Goal: Task Accomplishment & Management: Complete application form

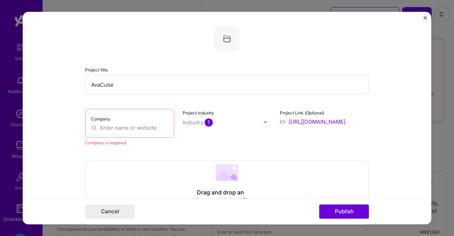
select select "US"
select select "Future Date"
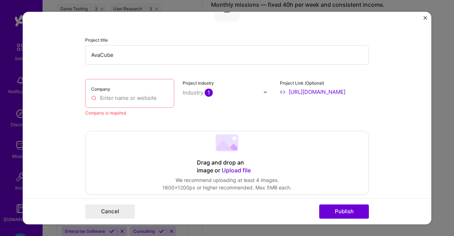
scroll to position [22, 0]
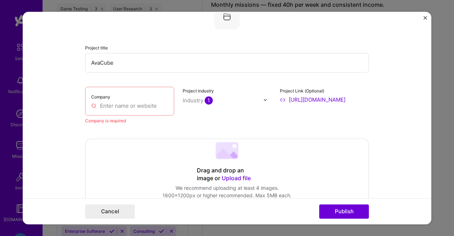
click at [124, 104] on input "text" at bounding box center [129, 105] width 77 height 7
click at [146, 106] on input "text" at bounding box center [129, 105] width 77 height 7
click at [101, 120] on div "Company is required" at bounding box center [129, 120] width 89 height 7
click at [92, 107] on input "text" at bounding box center [129, 105] width 77 height 7
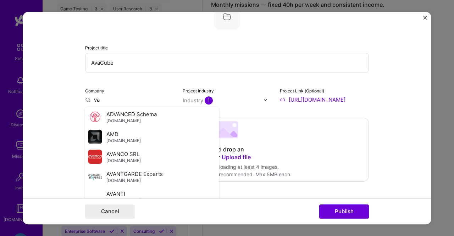
type input "v"
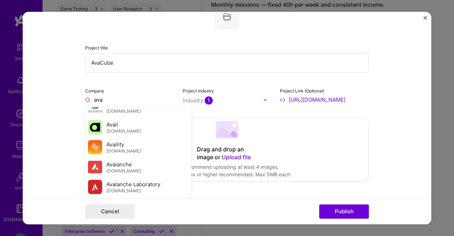
scroll to position [198, 0]
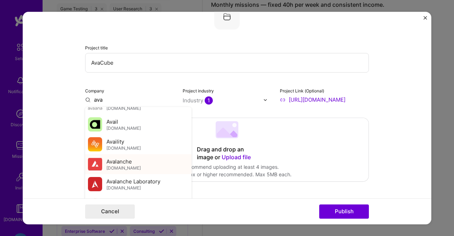
click at [121, 162] on span "Avalanche" at bounding box center [119, 161] width 26 height 7
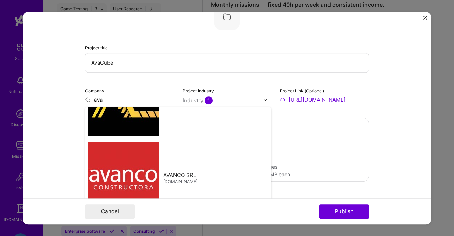
type input "Avalanche"
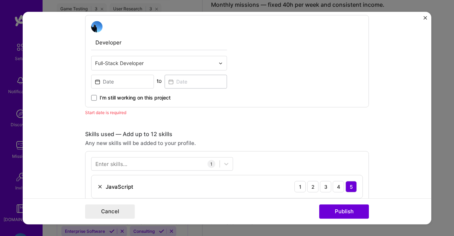
scroll to position [221, 0]
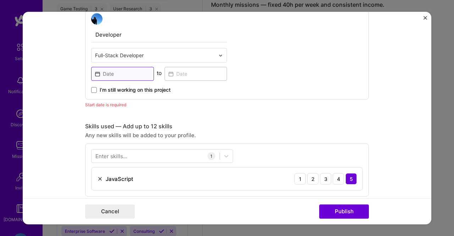
click at [120, 76] on input at bounding box center [122, 74] width 63 height 14
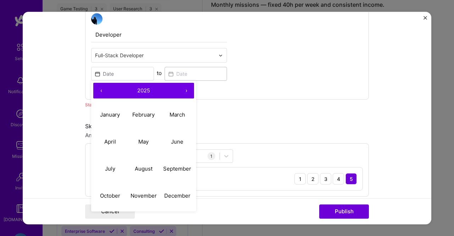
click at [100, 88] on button "‹" at bounding box center [101, 91] width 16 height 16
click at [100, 89] on button "‹" at bounding box center [101, 91] width 16 height 16
click at [188, 89] on button "›" at bounding box center [186, 91] width 16 height 16
click at [134, 193] on abbr "November" at bounding box center [144, 195] width 26 height 7
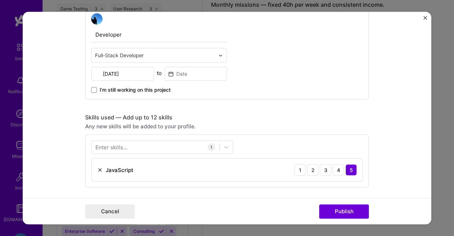
type input "[DATE]"
click at [182, 73] on input at bounding box center [196, 74] width 63 height 14
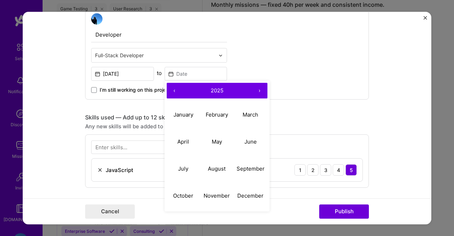
click at [172, 92] on button "‹" at bounding box center [175, 91] width 16 height 16
click at [217, 198] on abbr "November" at bounding box center [217, 195] width 26 height 7
type input "[DATE]"
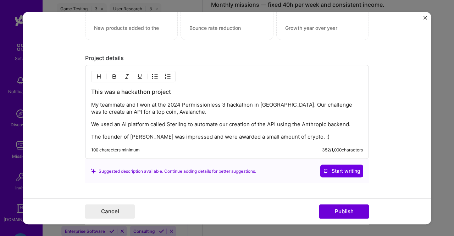
scroll to position [549, 0]
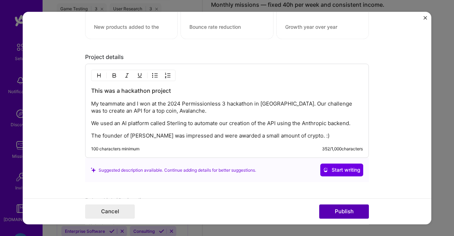
click at [358, 213] on button "Publish" at bounding box center [344, 211] width 50 height 14
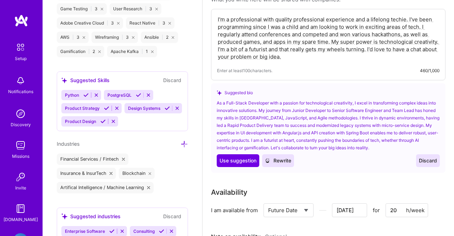
scroll to position [161, 0]
drag, startPoint x: 333, startPoint y: 50, endPoint x: 296, endPoint y: 49, distance: 37.3
click at [296, 49] on textarea "I'm a professional with quality professional experience and a lifelong techie. …" at bounding box center [328, 38] width 222 height 46
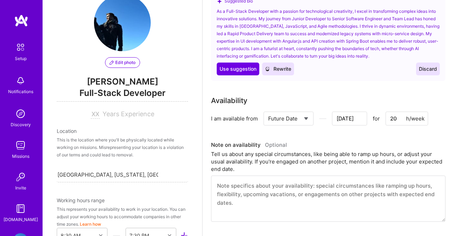
scroll to position [8, 0]
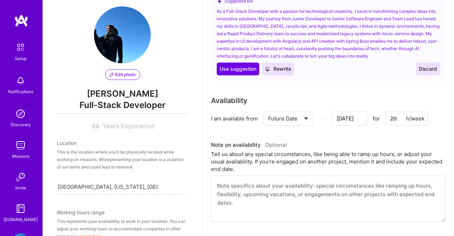
type textarea "I'm a professional with quality professional experience and a lifelong techie. …"
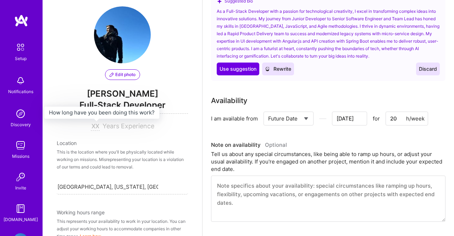
click at [93, 127] on input at bounding box center [95, 126] width 9 height 9
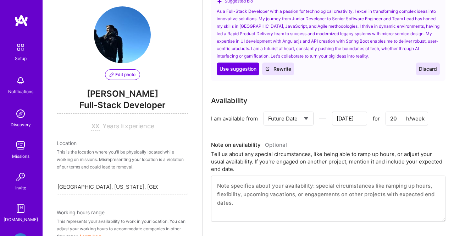
click at [93, 127] on input at bounding box center [95, 126] width 9 height 9
type input "8"
click at [109, 147] on div "Location" at bounding box center [122, 142] width 131 height 7
click at [106, 161] on div "This is the location where you'll be physically located while working on missio…" at bounding box center [122, 159] width 131 height 22
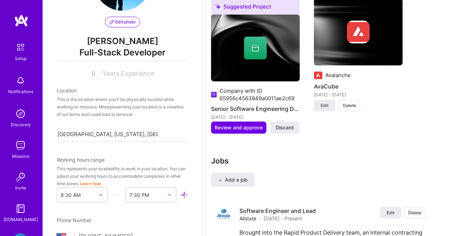
scroll to position [811, 0]
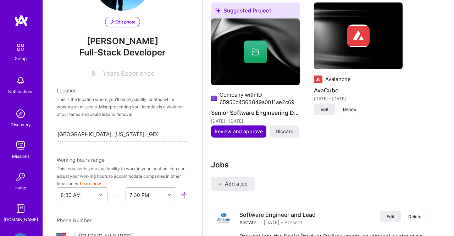
click at [224, 133] on span "Review and approve" at bounding box center [239, 131] width 48 height 7
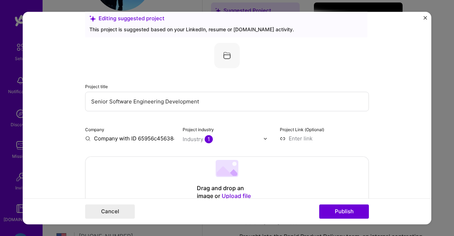
scroll to position [13, 0]
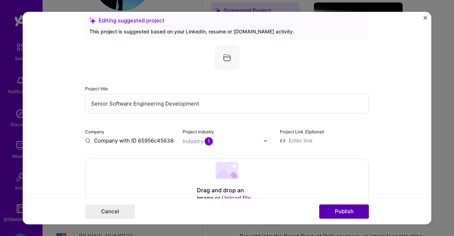
click at [329, 209] on button "Publish" at bounding box center [344, 211] width 50 height 14
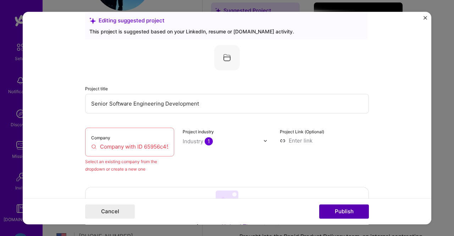
scroll to position [46, 0]
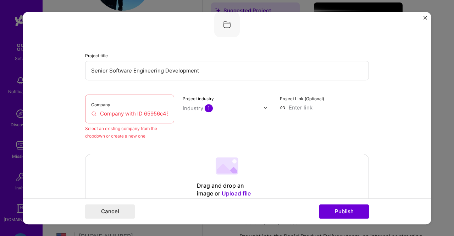
click at [132, 113] on input "Company with ID 65956c4563849a0011ae2c69" at bounding box center [129, 113] width 77 height 7
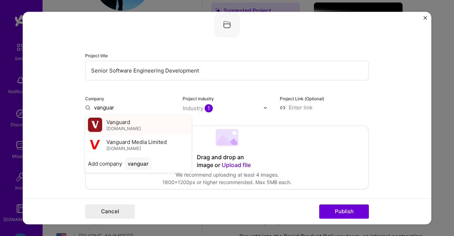
click at [128, 121] on span "Vanguard" at bounding box center [118, 121] width 24 height 7
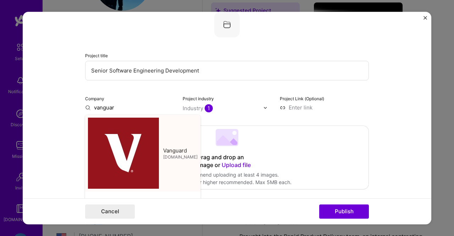
type input "Vanguard"
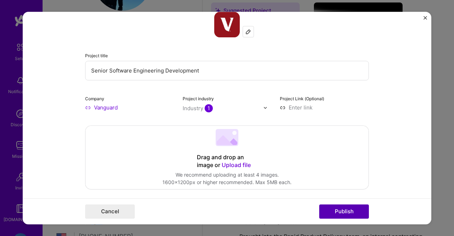
click at [331, 208] on button "Publish" at bounding box center [344, 211] width 50 height 14
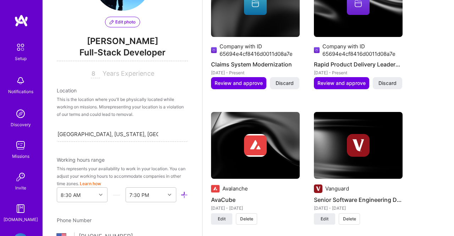
scroll to position [676, 0]
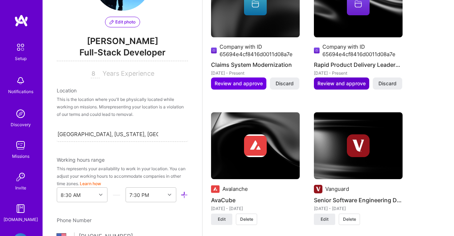
click at [348, 82] on span "Review and approve" at bounding box center [342, 83] width 48 height 7
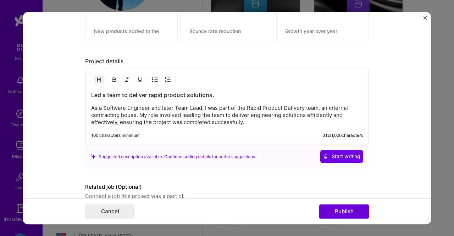
scroll to position [671, 0]
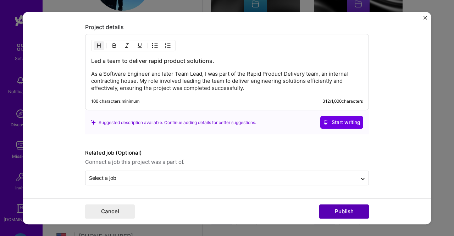
click at [330, 211] on button "Publish" at bounding box center [344, 211] width 50 height 14
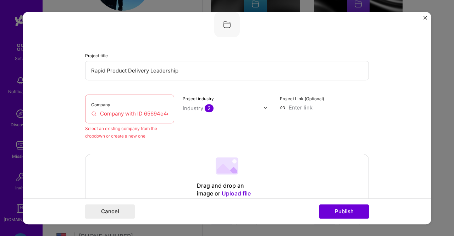
click at [147, 112] on input "Company with ID 65694e4cf8416d0011d08a7e" at bounding box center [129, 113] width 77 height 7
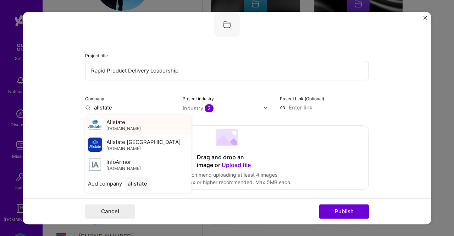
click at [114, 125] on span "Allstate" at bounding box center [115, 121] width 19 height 7
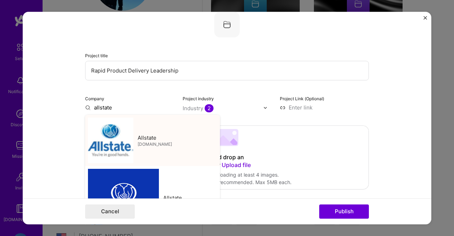
type input "Allstate"
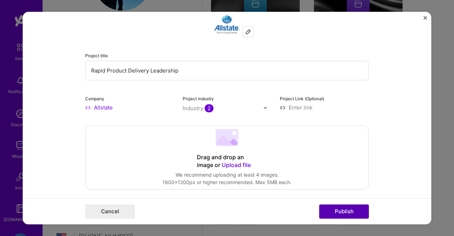
click at [329, 209] on button "Publish" at bounding box center [344, 211] width 50 height 14
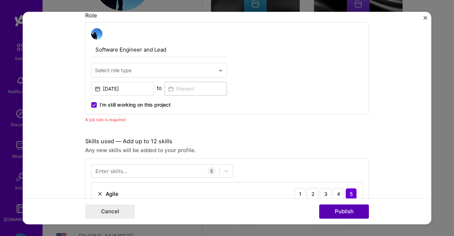
click at [329, 210] on button "Publish" at bounding box center [344, 211] width 50 height 14
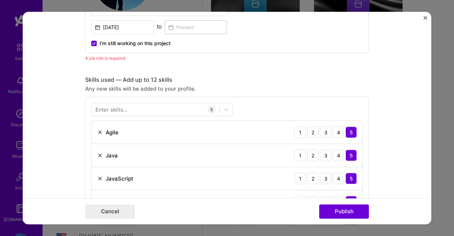
scroll to position [300, 0]
click at [342, 214] on button "Publish" at bounding box center [344, 211] width 50 height 14
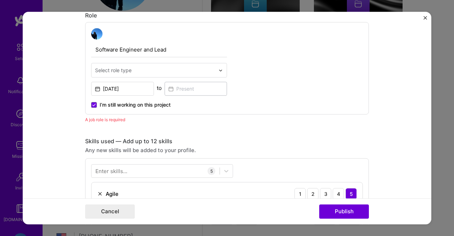
scroll to position [232, 0]
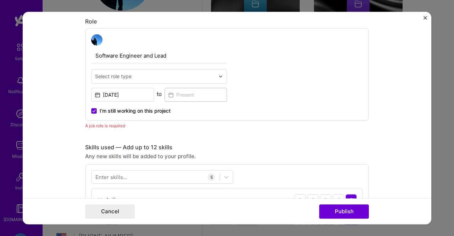
click at [159, 76] on input "text" at bounding box center [155, 75] width 120 height 7
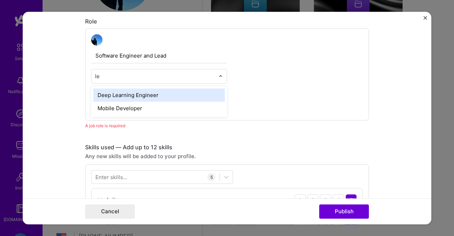
scroll to position [0, 0]
type input "l"
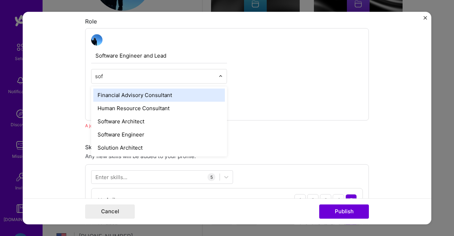
type input "soft"
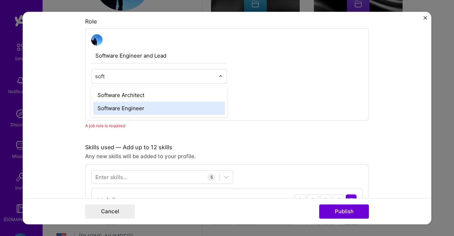
click at [155, 106] on div "Software Engineer" at bounding box center [159, 107] width 132 height 13
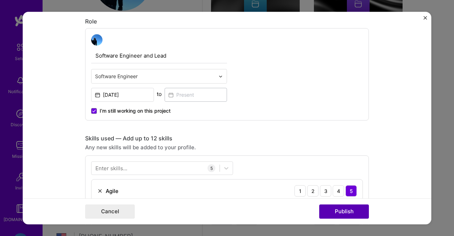
click at [361, 212] on button "Publish" at bounding box center [344, 211] width 50 height 14
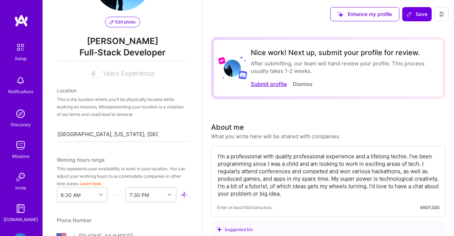
click at [273, 84] on button "Submit profile" at bounding box center [269, 83] width 36 height 7
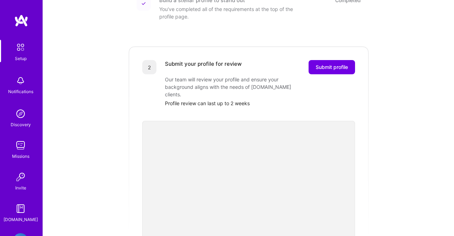
scroll to position [145, 0]
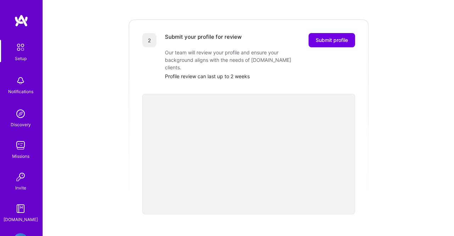
click at [17, 148] on img at bounding box center [20, 145] width 14 height 14
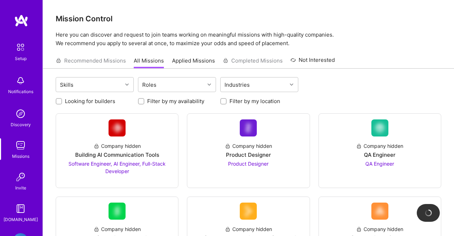
click at [24, 155] on div "Missions" at bounding box center [20, 155] width 17 height 7
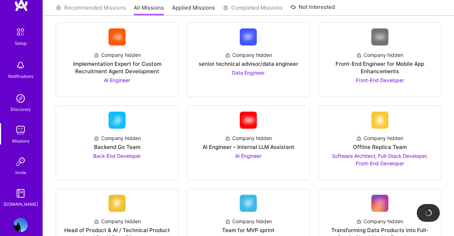
scroll to position [262, 0]
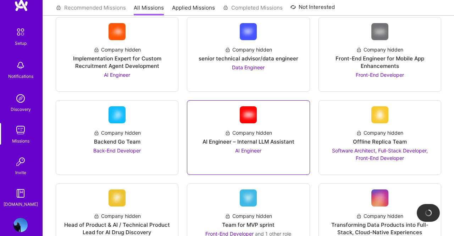
click at [247, 119] on img at bounding box center [248, 114] width 17 height 17
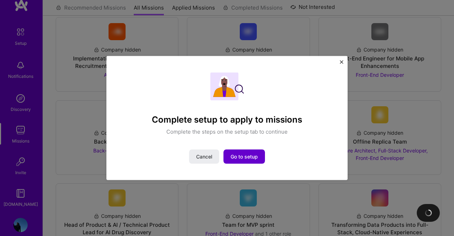
click at [253, 154] on span "Go to setup" at bounding box center [244, 156] width 27 height 7
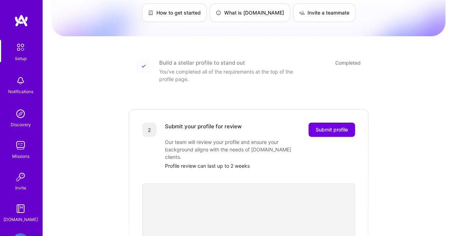
scroll to position [53, 0]
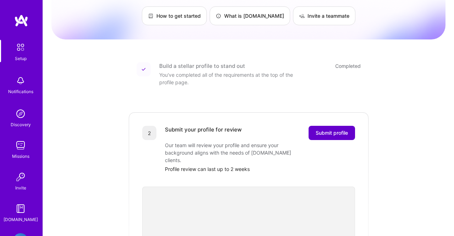
click at [340, 129] on span "Submit profile" at bounding box center [332, 132] width 32 height 7
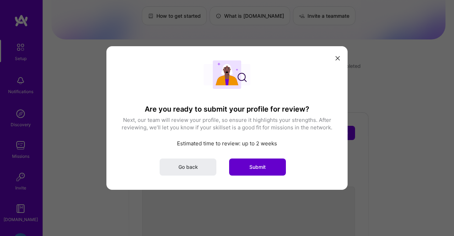
click at [256, 167] on span "Submit" at bounding box center [257, 166] width 16 height 7
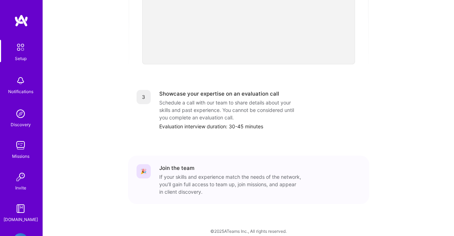
scroll to position [236, 0]
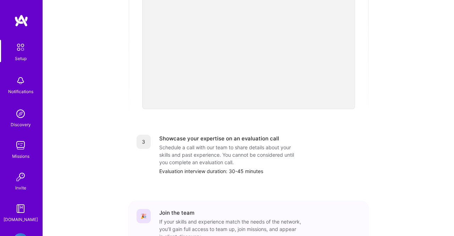
click at [21, 51] on img at bounding box center [20, 47] width 15 height 15
click at [16, 83] on img at bounding box center [20, 80] width 14 height 14
click at [259, 84] on div "Setup Notifications Discovery Missions Invite [DOMAIN_NAME] Profile Close Show …" at bounding box center [227, 24] width 454 height 520
click at [11, 99] on div "Setup Notifications Discovery Missions Invite [DOMAIN_NAME]" at bounding box center [21, 131] width 43 height 183
click at [15, 92] on div "Notifications" at bounding box center [20, 91] width 25 height 7
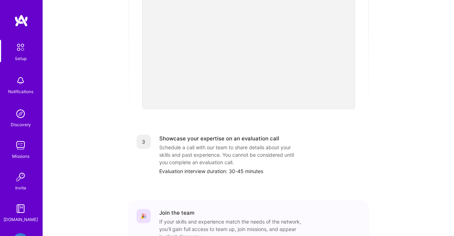
click at [291, 104] on div "Setup Notifications Discovery Missions Invite [DOMAIN_NAME] Profile Close Show …" at bounding box center [227, 24] width 454 height 520
